Goal: Information Seeking & Learning: Find specific fact

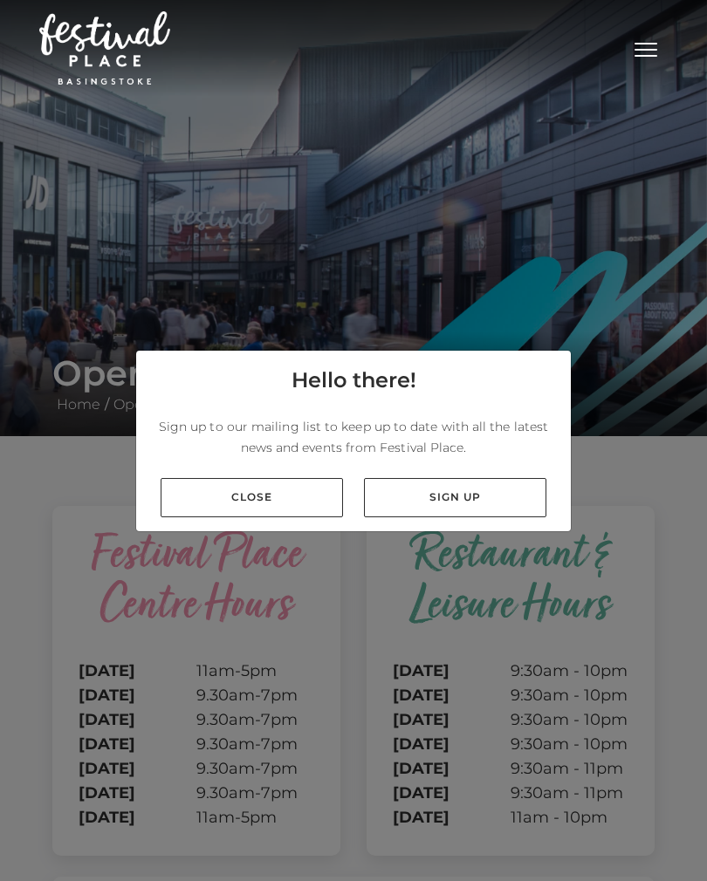
click at [275, 515] on link "Close" at bounding box center [252, 497] width 182 height 39
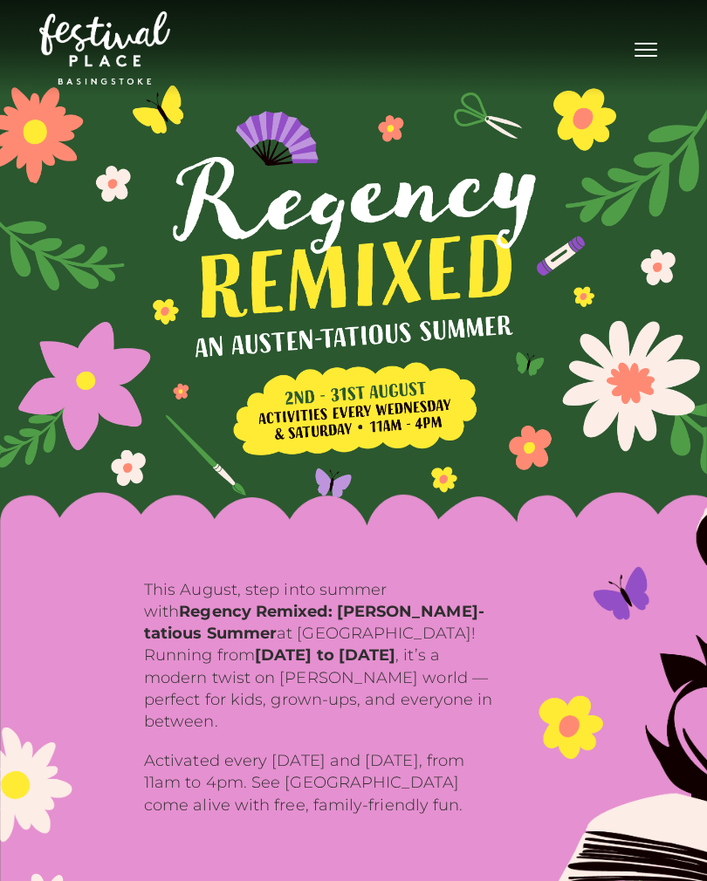
click at [655, 52] on button "Toggle navigation" at bounding box center [646, 47] width 44 height 25
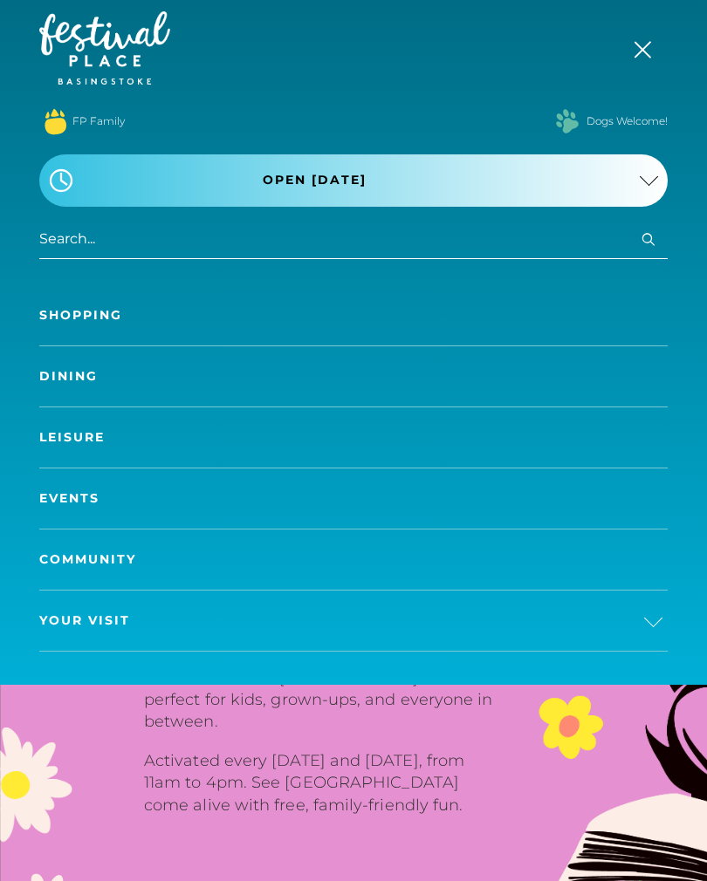
click at [640, 201] on button ".st5{fill:none;stroke:#FFFFFF;stroke-width:2.29;stroke-miterlimit:10;} Open [DA…" at bounding box center [353, 180] width 628 height 52
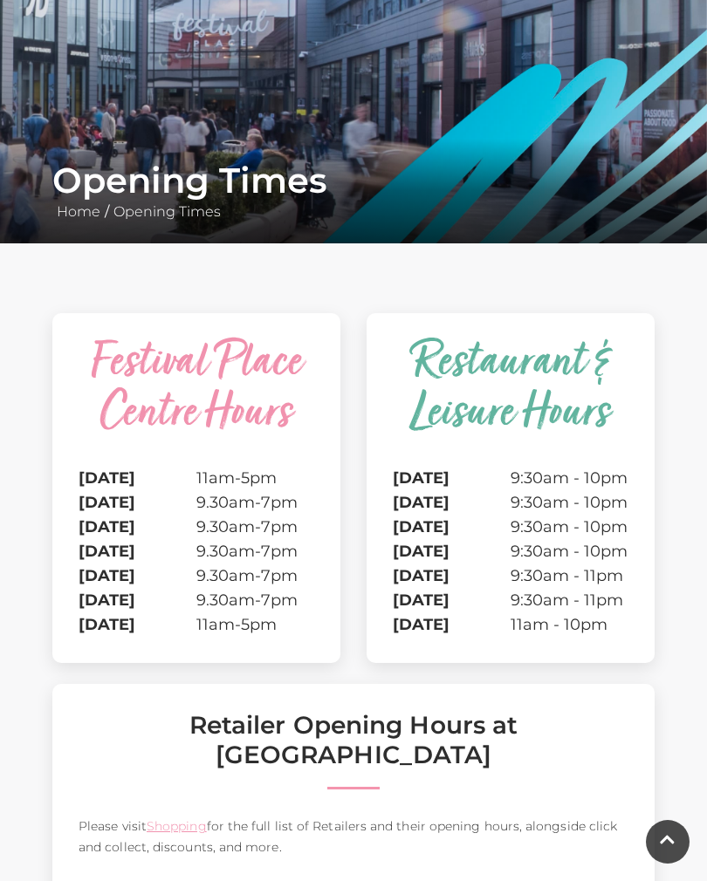
scroll to position [192, 0]
